Goal: Task Accomplishment & Management: Manage account settings

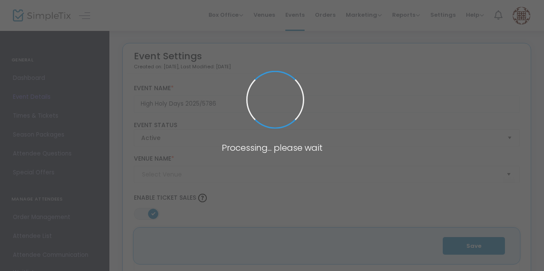
type input "Congregation Or Shalom"
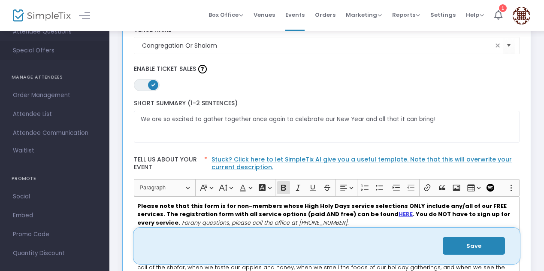
scroll to position [124, 0]
click at [51, 92] on span "Order Management" at bounding box center [55, 93] width 84 height 11
